Goal: Task Accomplishment & Management: Manage account settings

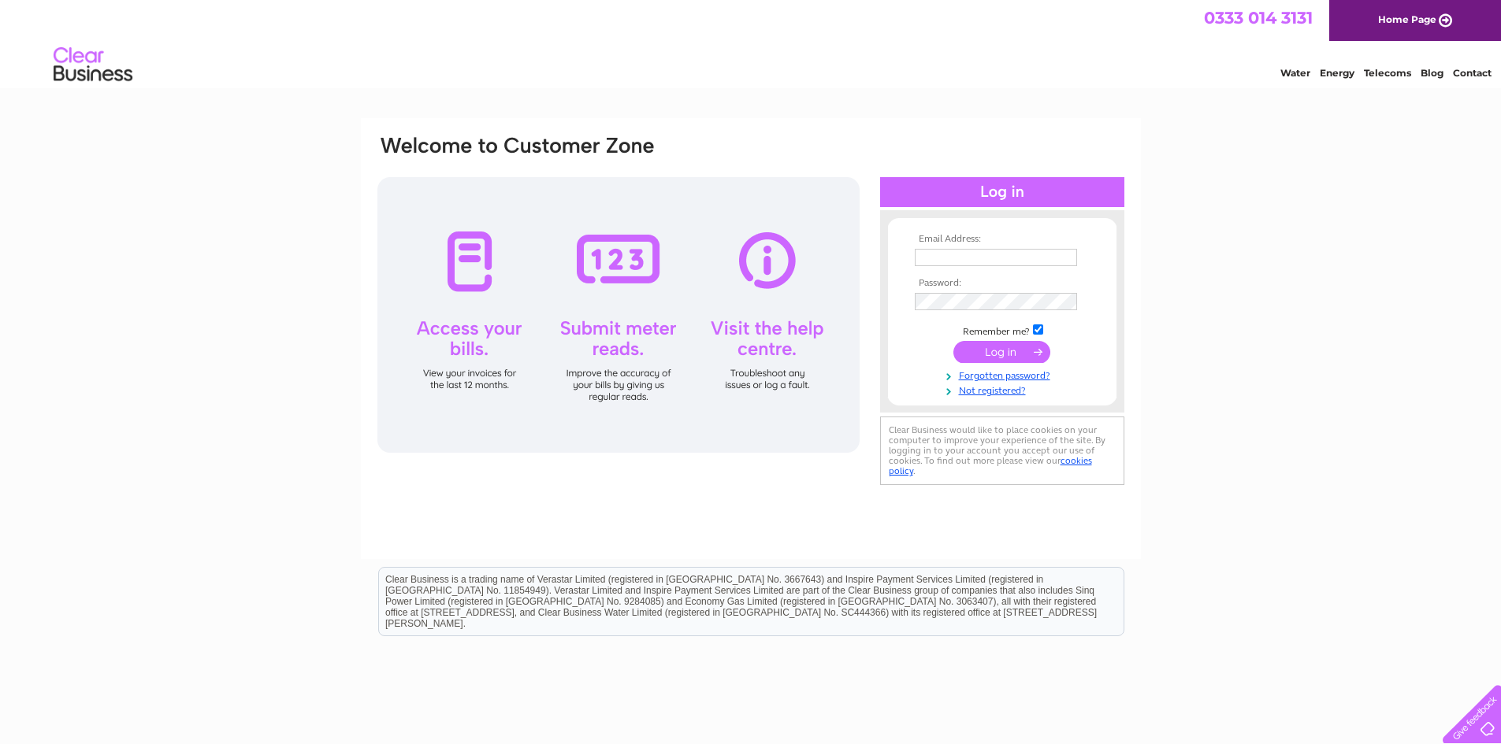
type input "[PERSON_NAME][EMAIL_ADDRESS][DOMAIN_NAME]"
click at [998, 350] on input "submit" at bounding box center [1001, 352] width 97 height 22
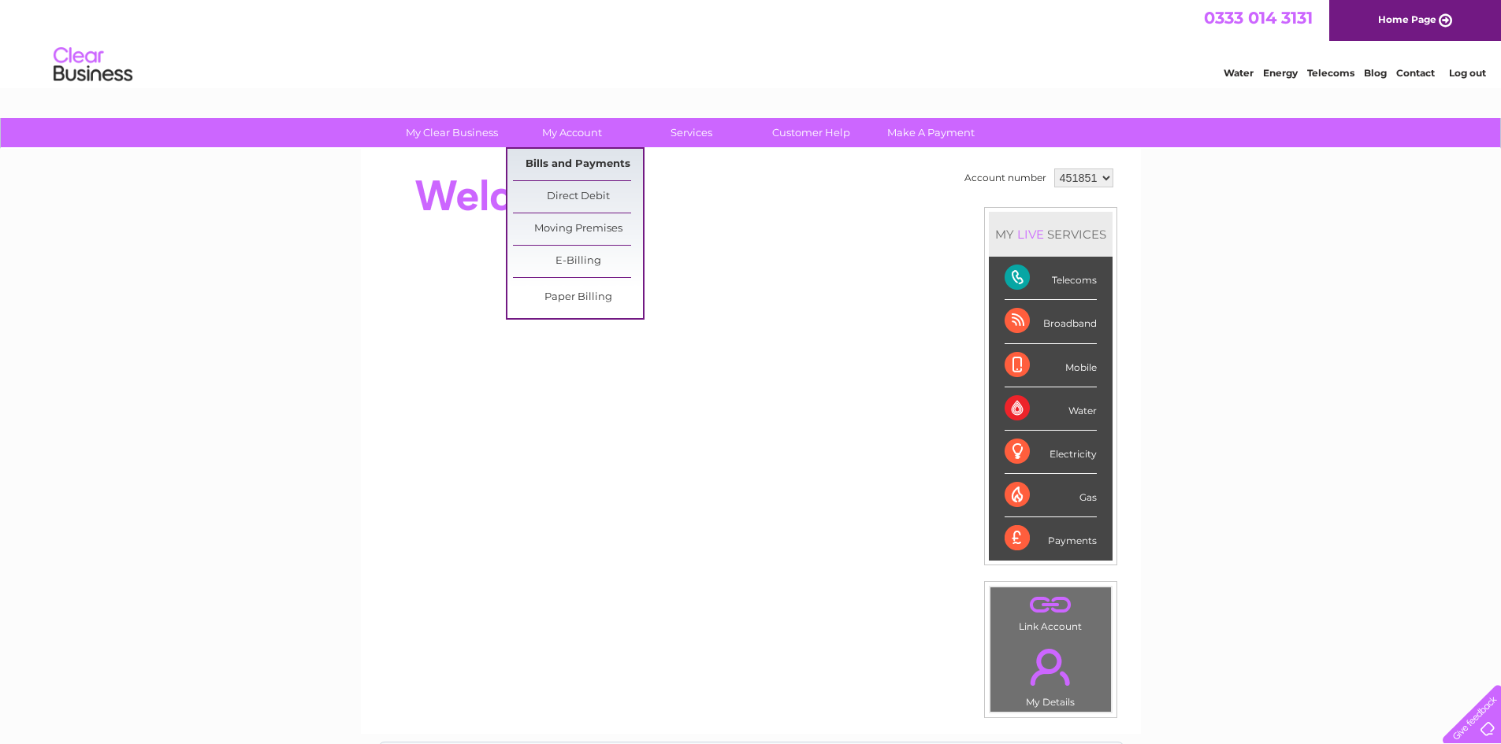
click at [587, 164] on link "Bills and Payments" at bounding box center [578, 165] width 130 height 32
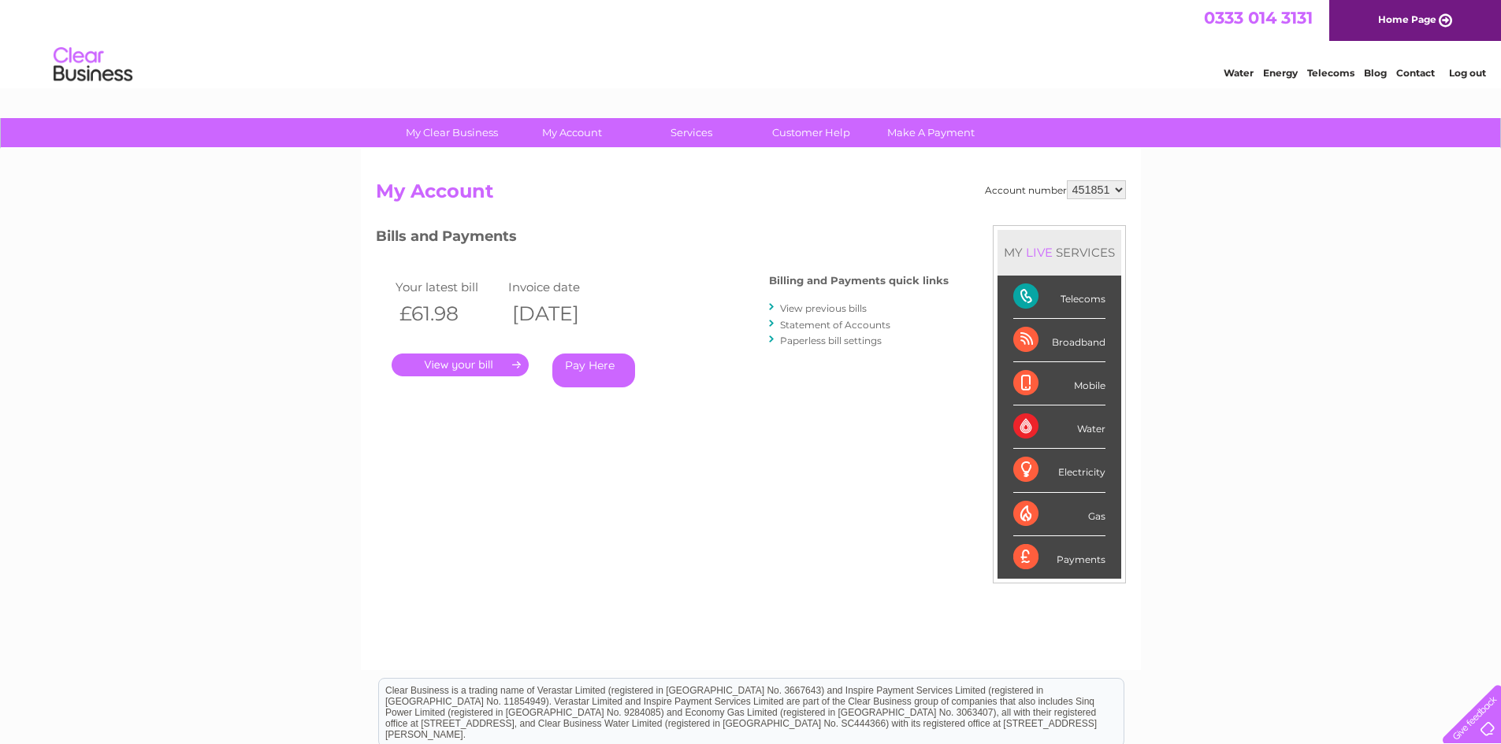
click at [462, 366] on link "." at bounding box center [460, 365] width 137 height 23
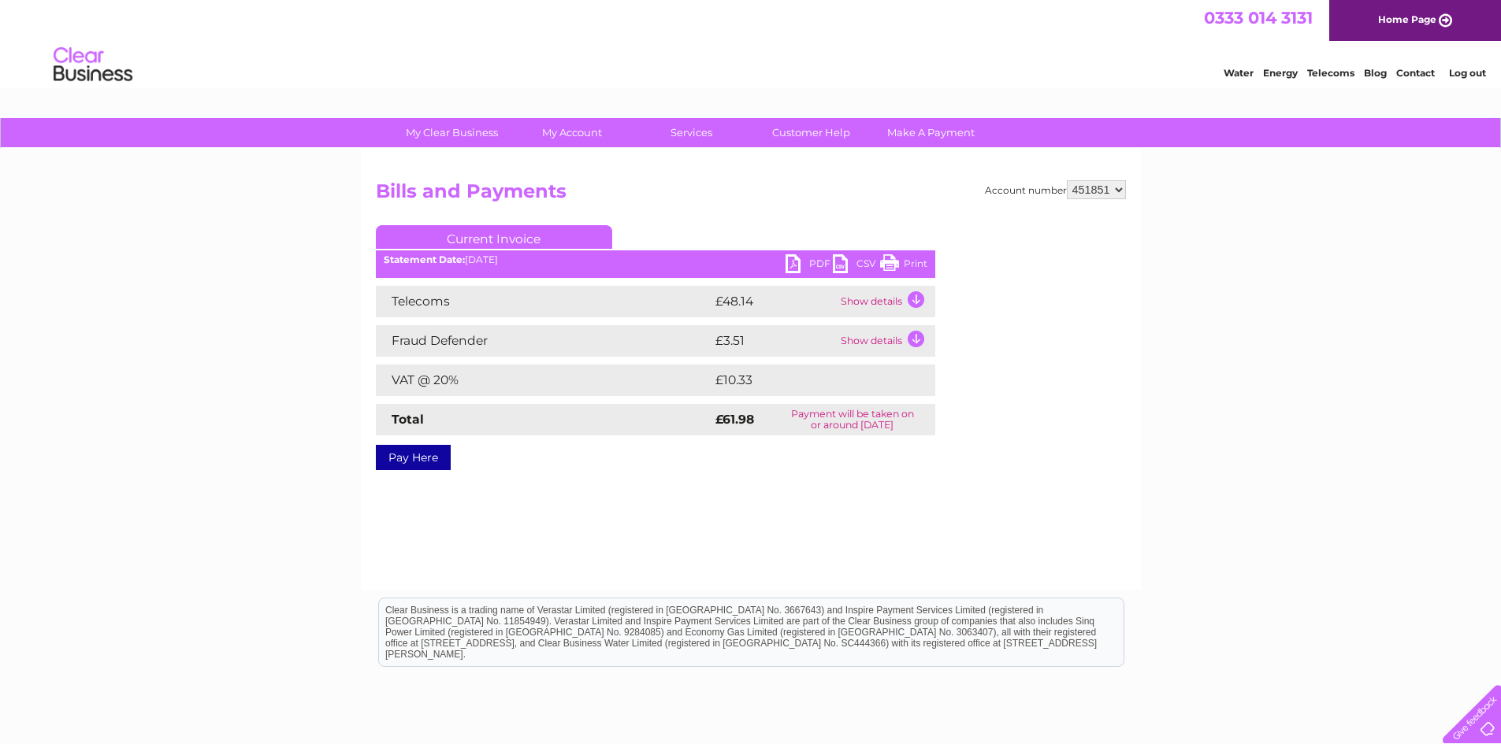
click at [808, 266] on link "PDF" at bounding box center [808, 265] width 47 height 23
